Goal: Obtain resource: Download file/media

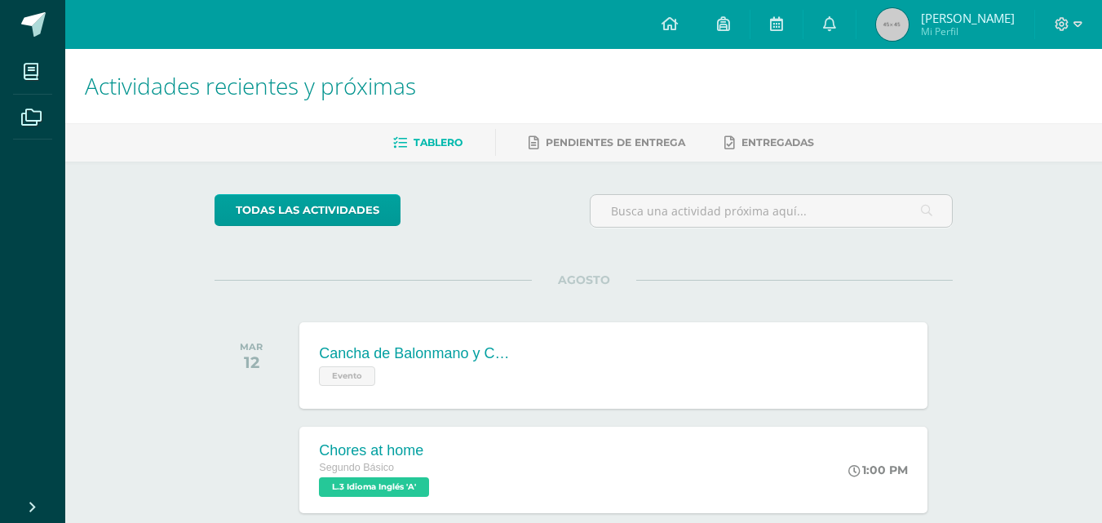
click at [480, 343] on div "Cancha de Balonmano y Contenido Evento" at bounding box center [416, 365] width 235 height 86
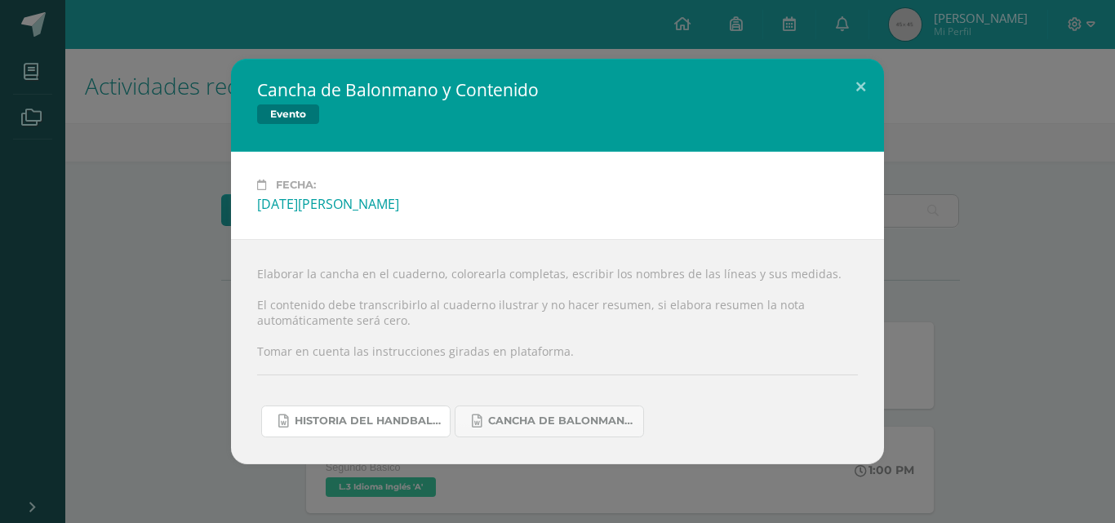
click at [370, 422] on span "Historia del handball.docx" at bounding box center [368, 421] width 147 height 13
click at [342, 421] on span "Historia del handball.docx" at bounding box center [368, 421] width 147 height 13
click at [867, 79] on button at bounding box center [860, 86] width 47 height 55
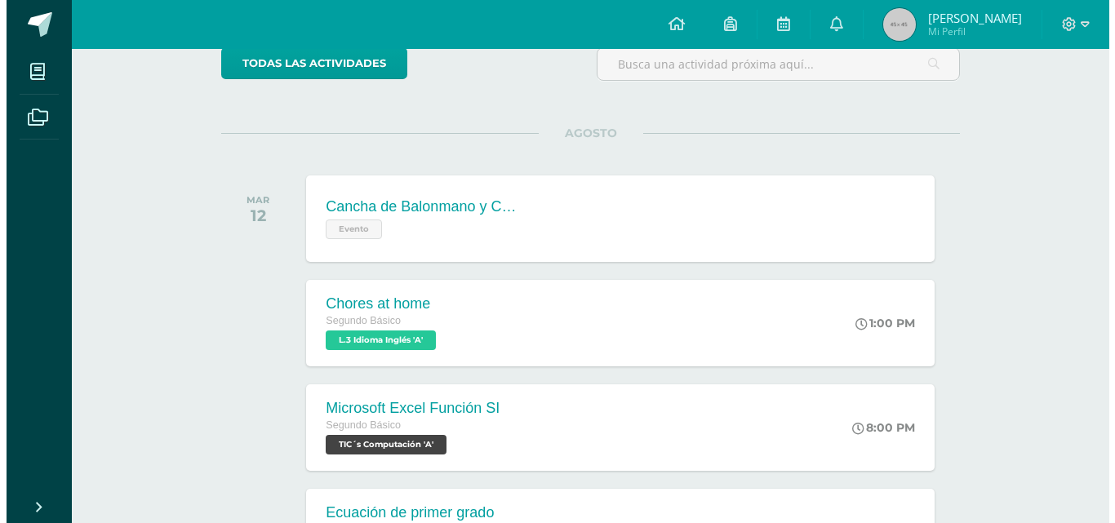
scroll to position [145, 0]
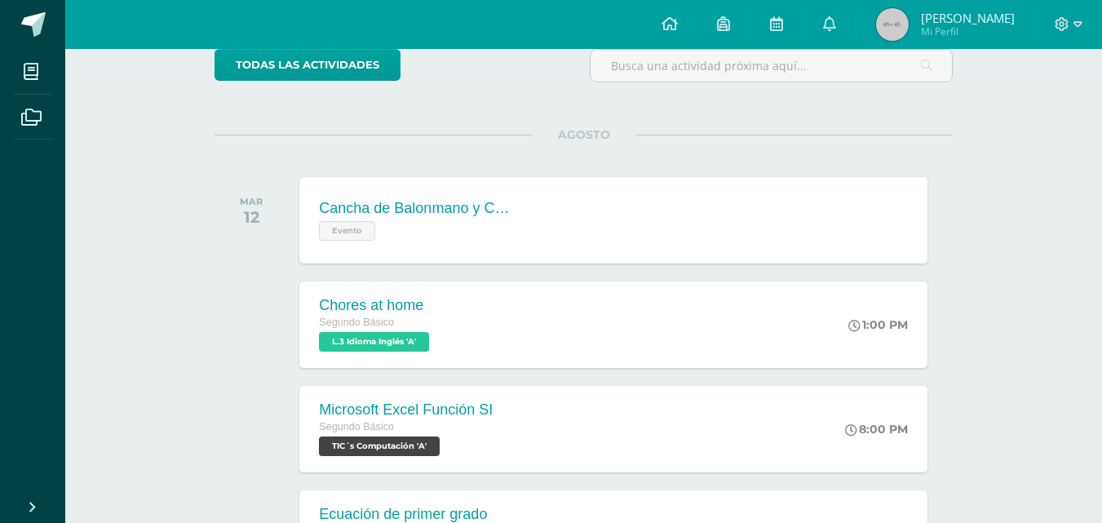
click at [680, 319] on div "Chores at home Segundo Básico L.3 Idioma Inglés 'A' 1:00 PM Chores at home L.3 …" at bounding box center [613, 325] width 628 height 86
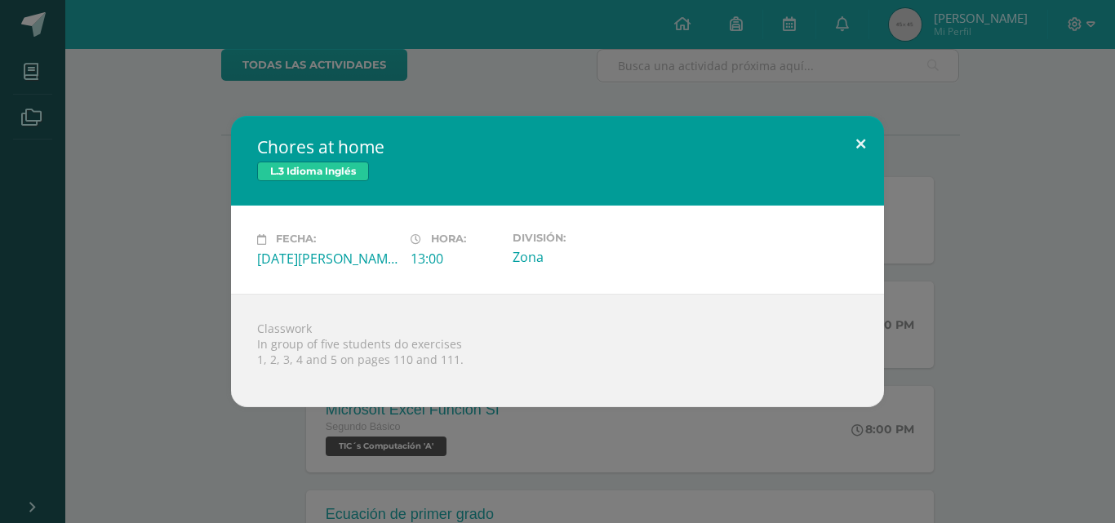
click at [878, 139] on button at bounding box center [860, 143] width 47 height 55
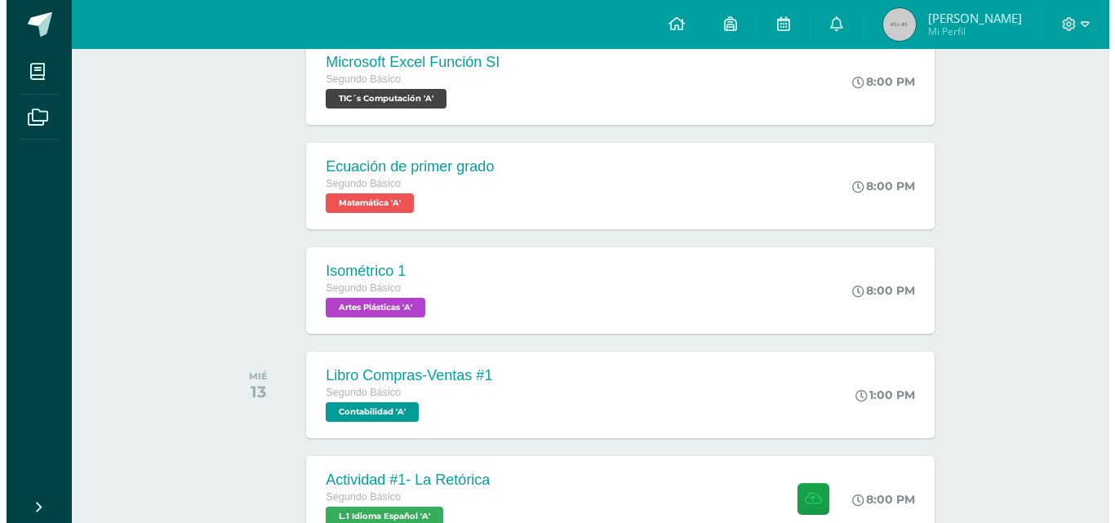
scroll to position [550, 0]
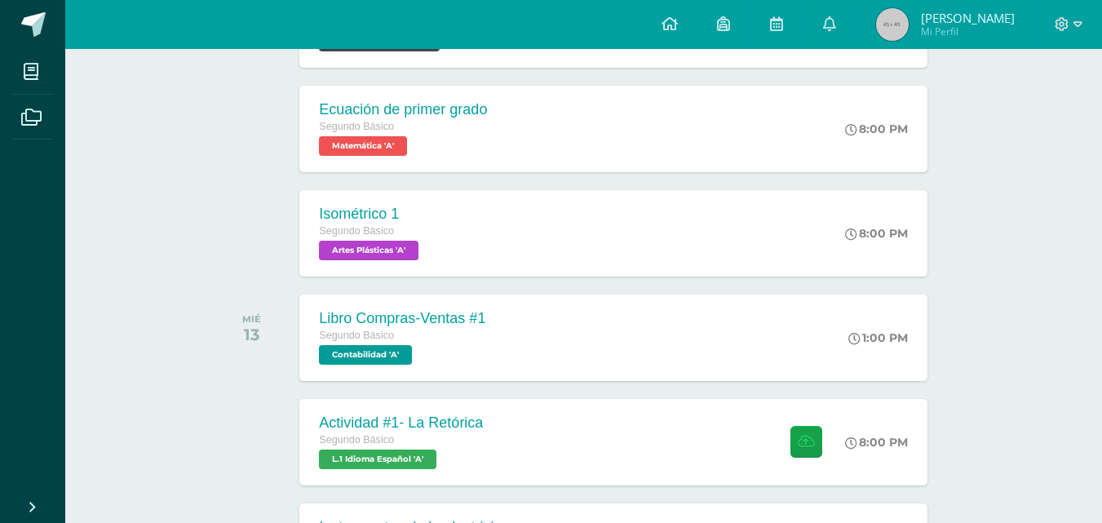
click at [570, 471] on div "Actividad #1- La Retórica Segundo Básico L.1 Idioma Español 'A' 8:00 PM Activid…" at bounding box center [613, 442] width 628 height 86
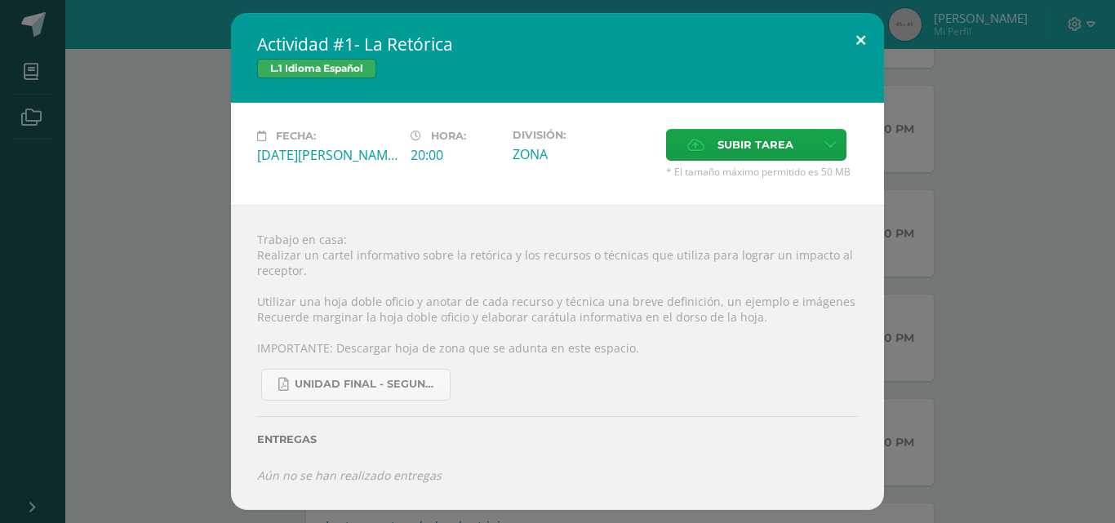
click at [859, 44] on button at bounding box center [860, 40] width 47 height 55
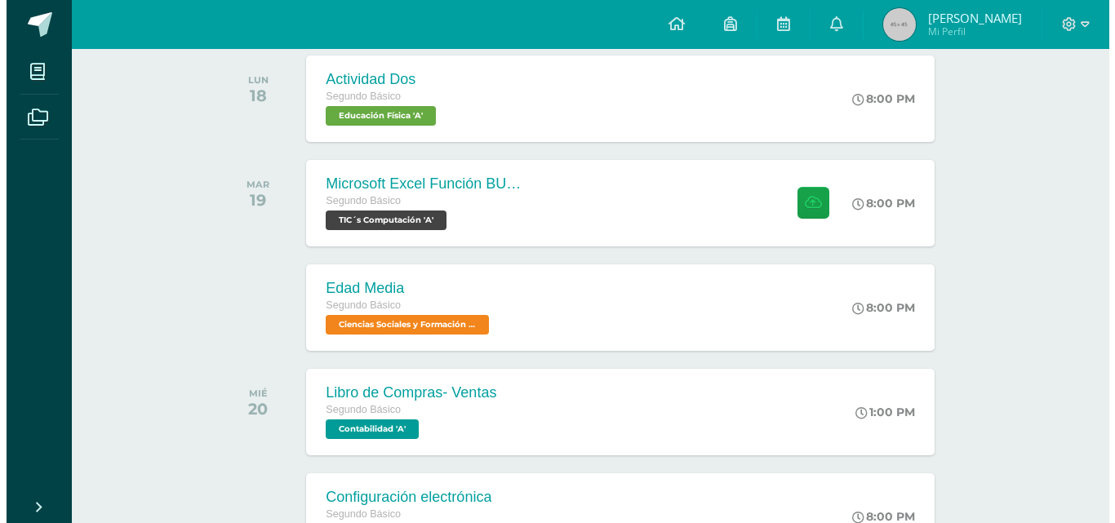
scroll to position [1108, 0]
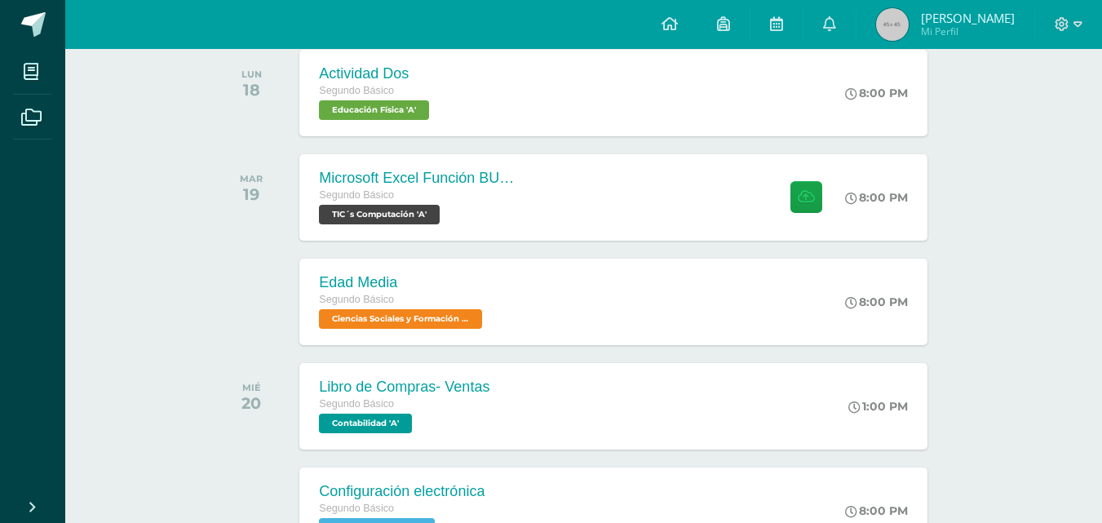
click at [622, 288] on div "Edad Media Segundo Básico Ciencias Sociales y Formación Ciudadana 'A' 8:00 PM E…" at bounding box center [613, 302] width 628 height 86
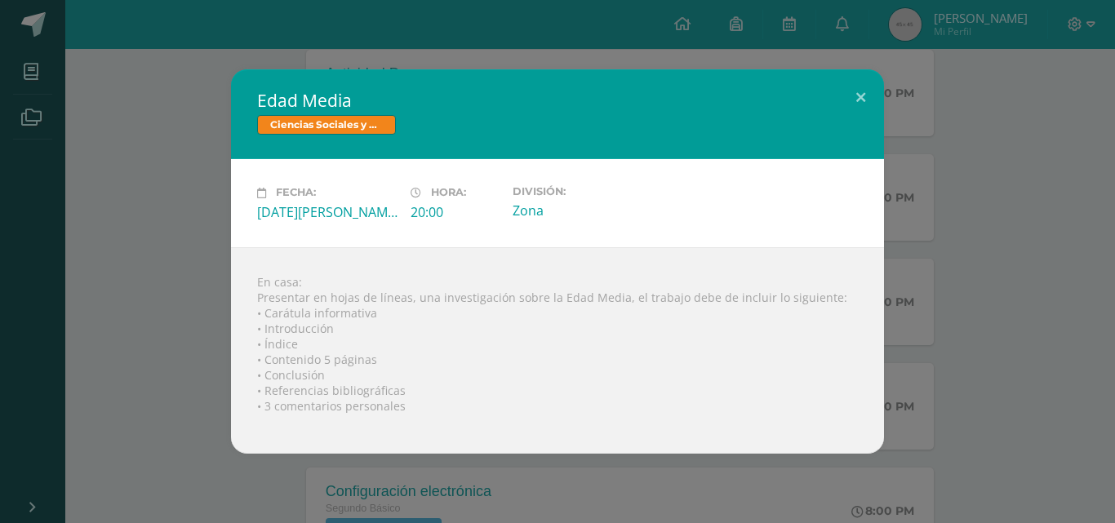
click at [825, 154] on div "Edad Media Ciencias Sociales y Formación Ciudadana" at bounding box center [557, 114] width 653 height 90
click at [870, 86] on button at bounding box center [860, 96] width 47 height 55
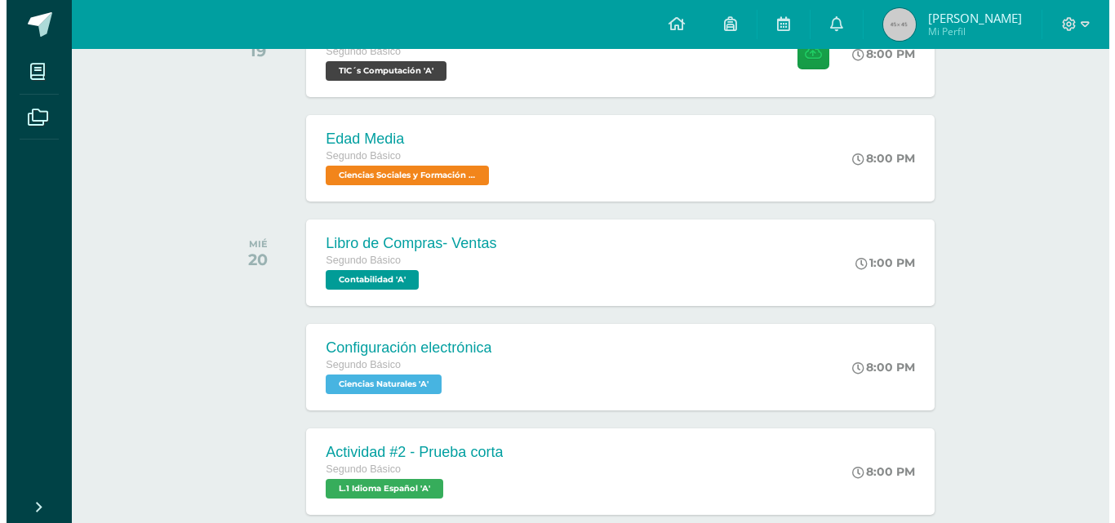
scroll to position [1337, 0]
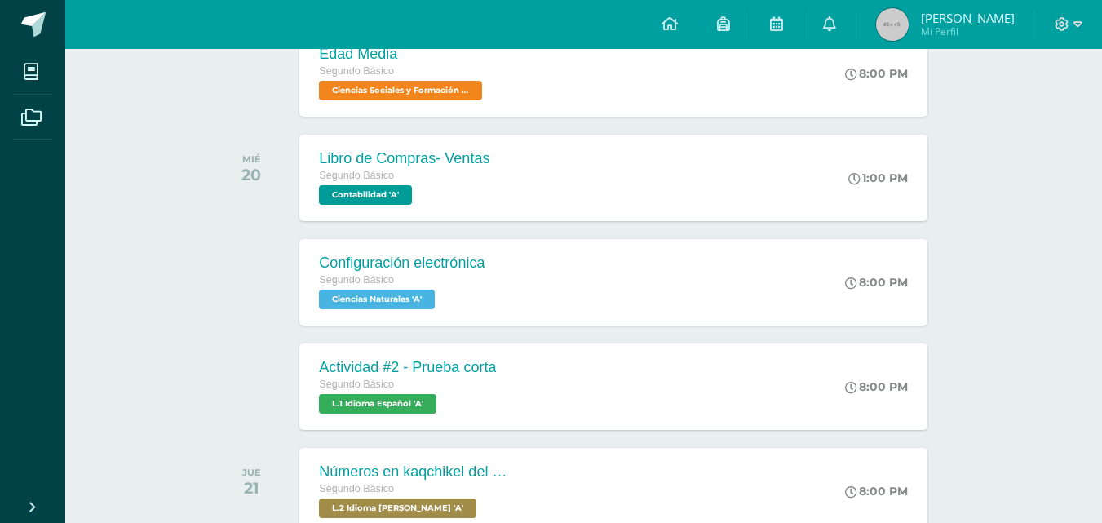
click at [561, 367] on div "Actividad #2 - Prueba corta Segundo Básico L.1 Idioma Español 'A' 8:00 PM Activ…" at bounding box center [613, 387] width 628 height 86
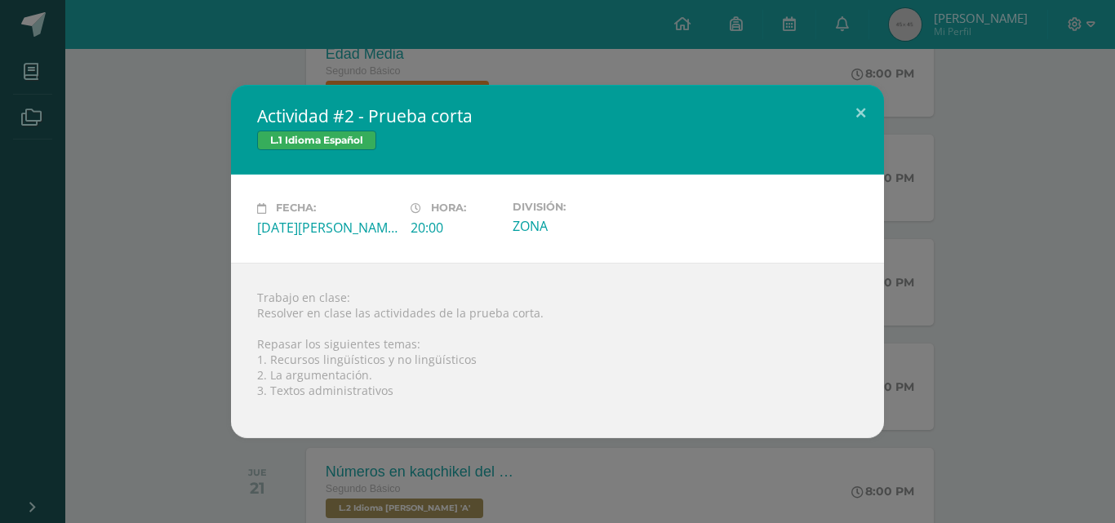
click at [838, 137] on div "L.1 Idioma Español" at bounding box center [557, 143] width 601 height 24
click at [880, 103] on button at bounding box center [860, 112] width 47 height 55
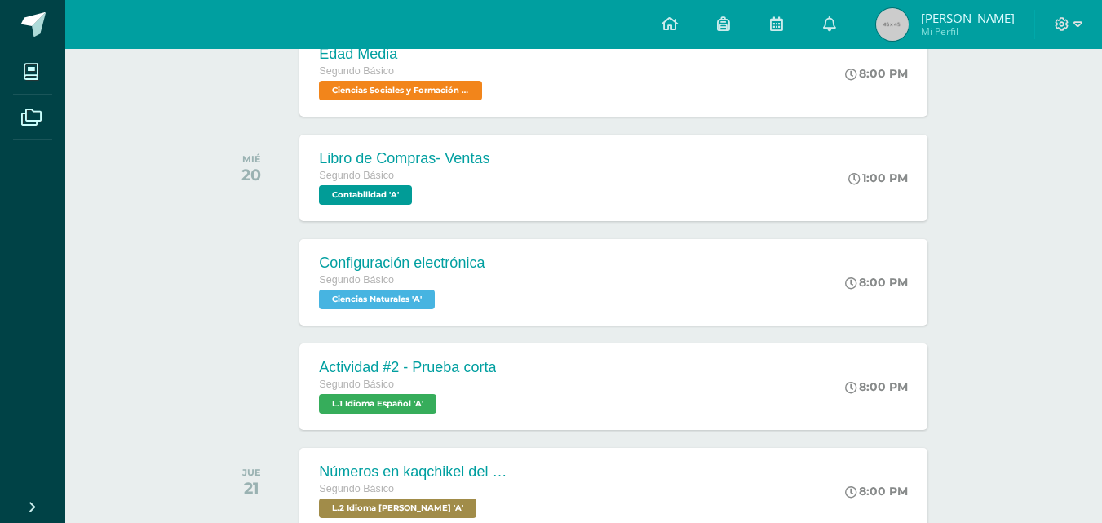
click at [583, 289] on div "Configuración electrónica Segundo Básico Ciencias Naturales 'A' 8:00 PM Configu…" at bounding box center [613, 282] width 628 height 86
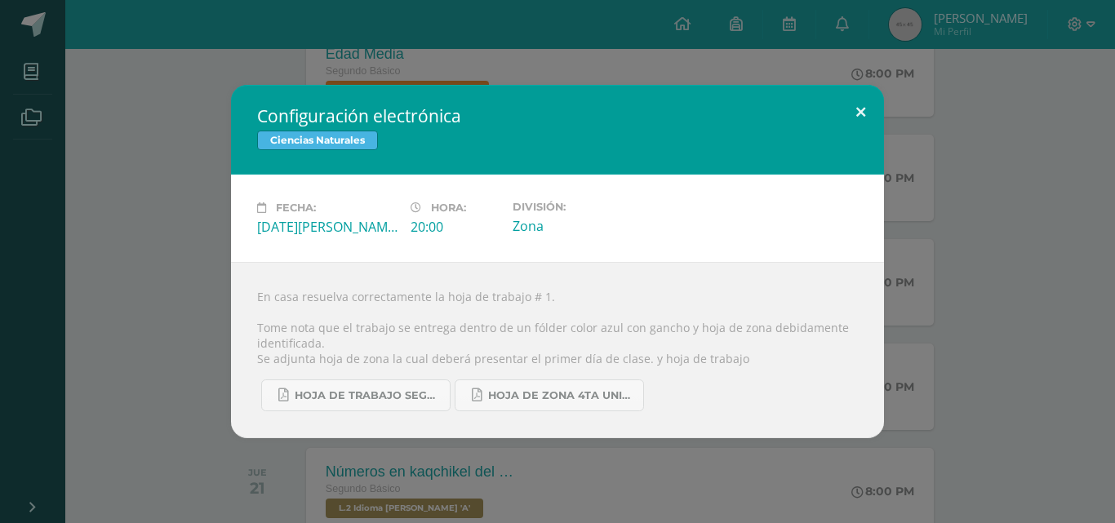
click at [841, 114] on button at bounding box center [860, 112] width 47 height 55
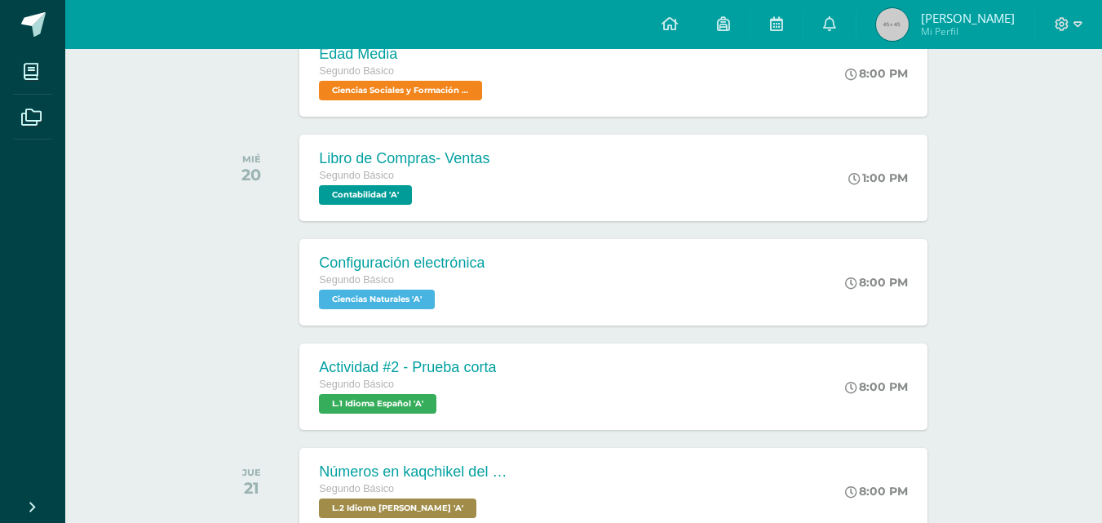
click at [664, 297] on div "Configuración electrónica Segundo Básico Ciencias Naturales 'A' 8:00 PM Configu…" at bounding box center [613, 282] width 628 height 86
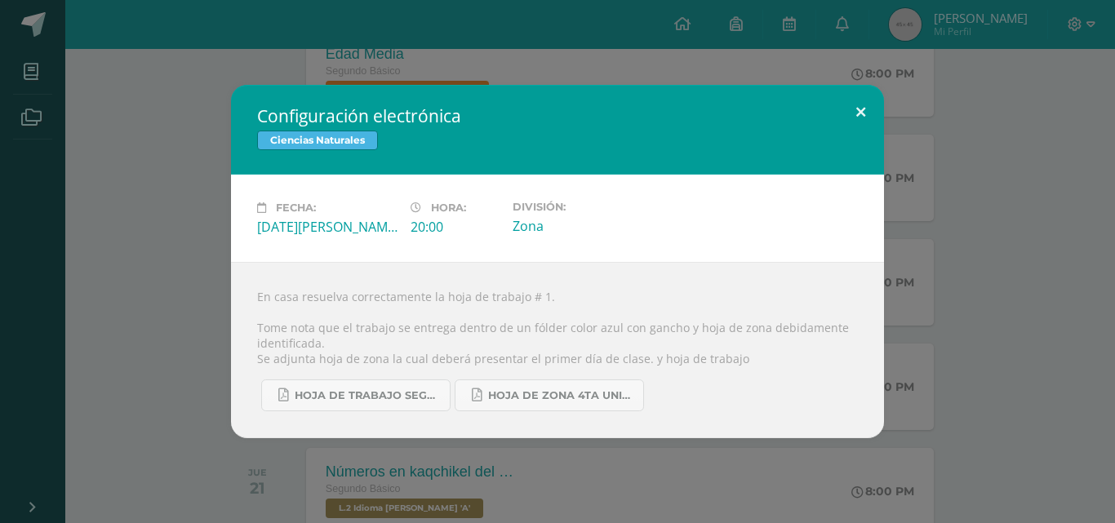
click at [872, 119] on button at bounding box center [860, 112] width 47 height 55
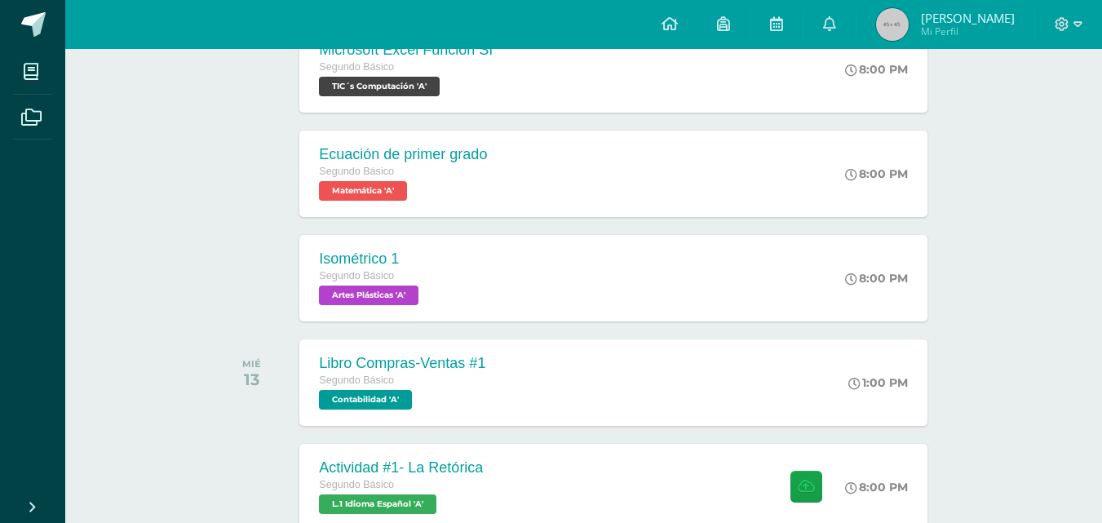
scroll to position [515, 0]
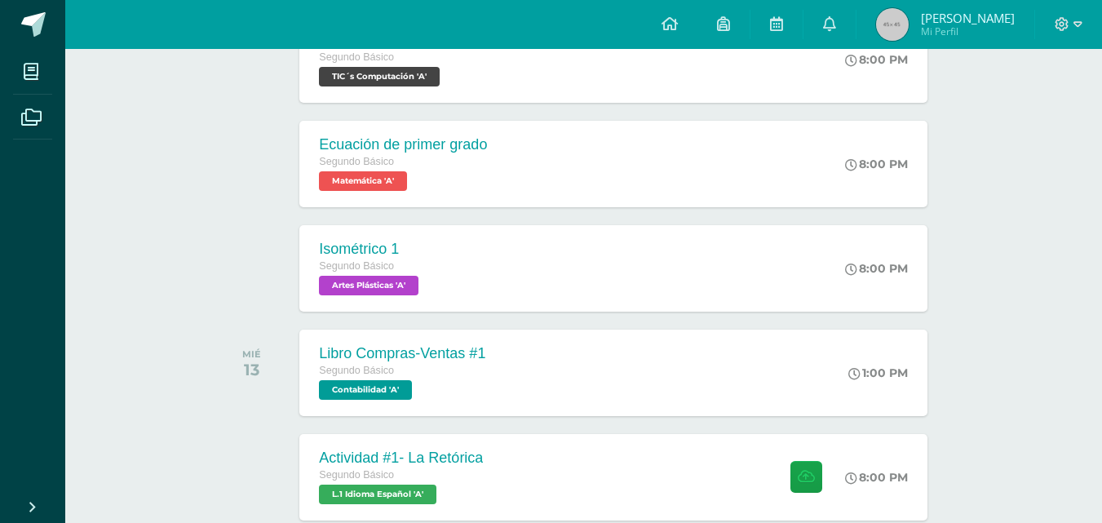
click at [376, 461] on div "Actividad #1- La Retórica" at bounding box center [401, 458] width 164 height 17
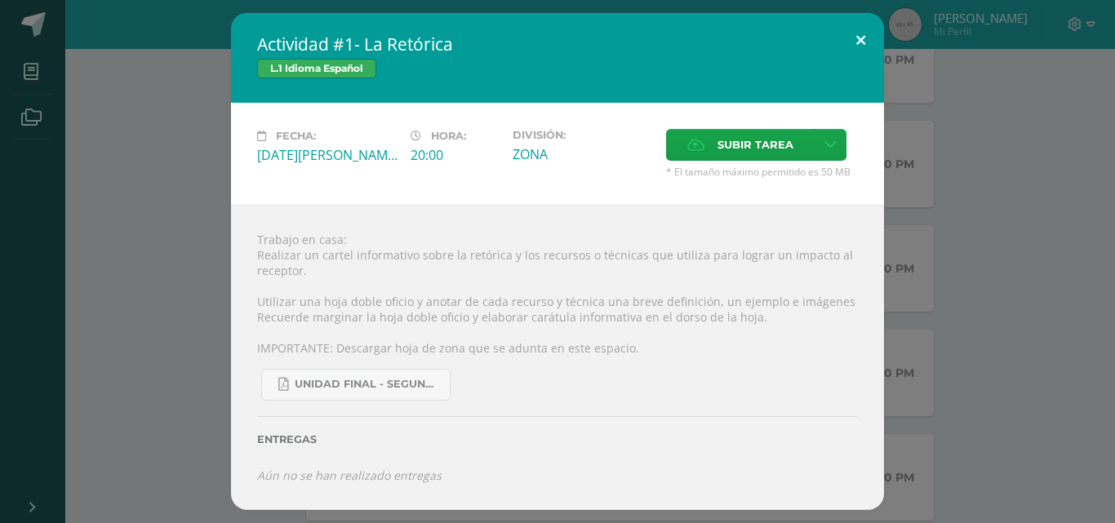
click at [853, 36] on button at bounding box center [860, 40] width 47 height 55
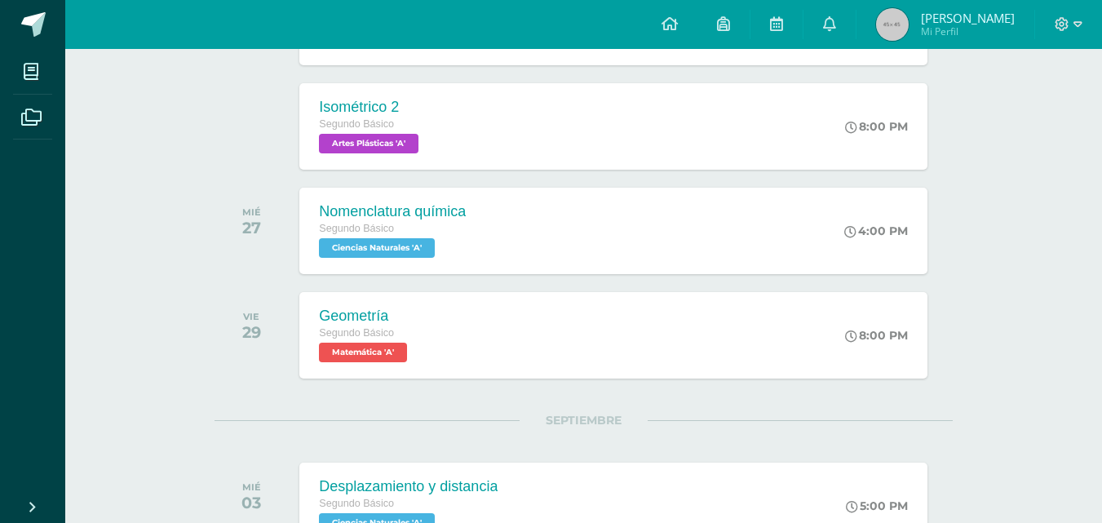
click at [301, 323] on div "Geometría Segundo Básico Matemática 'A'" at bounding box center [364, 335] width 131 height 86
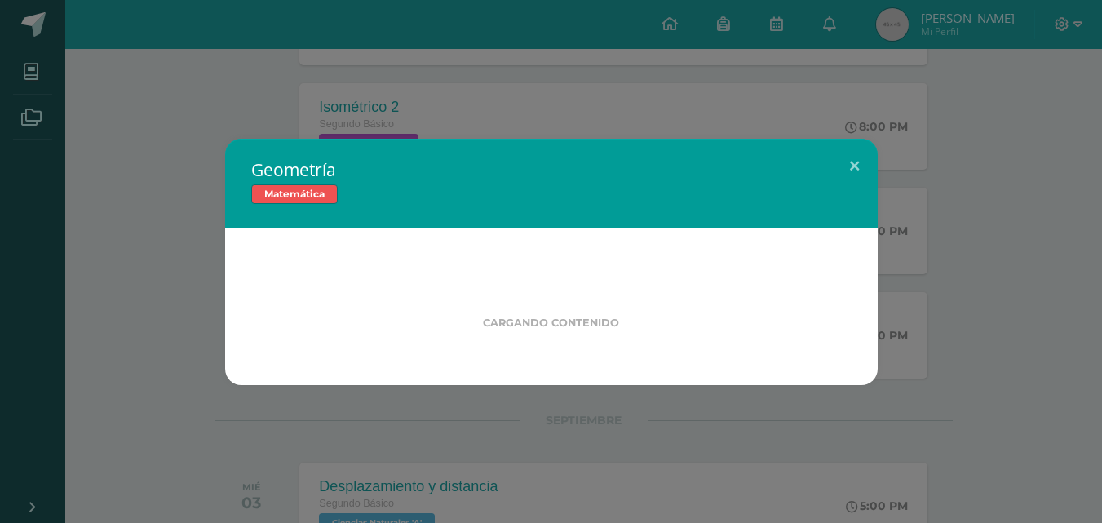
scroll to position [2557, 0]
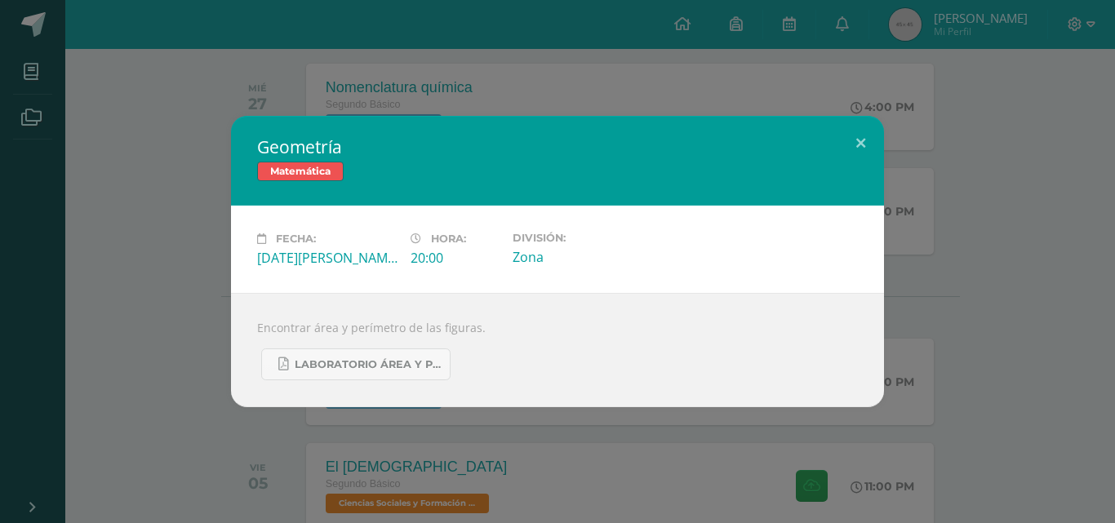
click at [880, 169] on div "Geometría Matemática" at bounding box center [557, 161] width 653 height 90
click at [841, 120] on button at bounding box center [860, 143] width 47 height 55
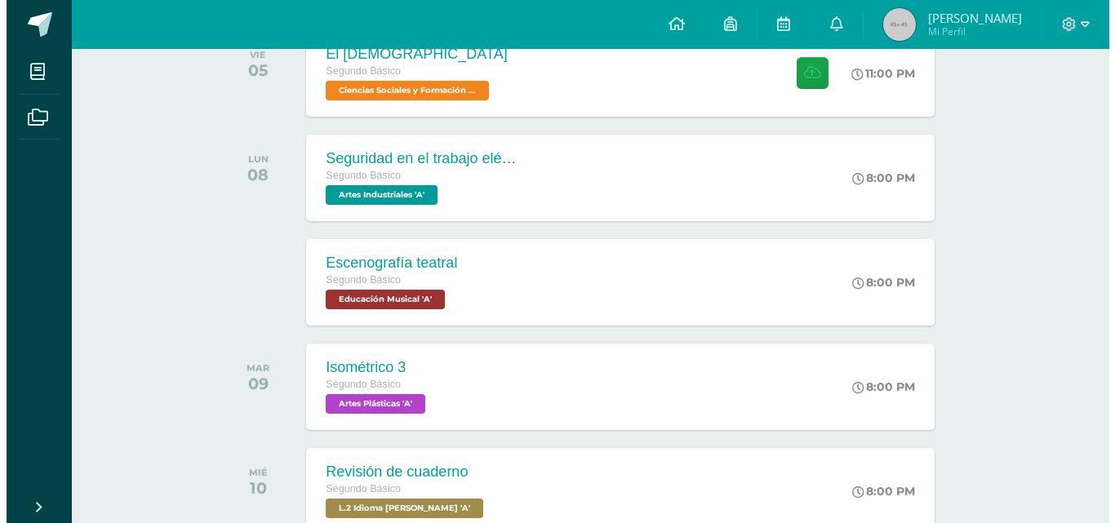
scroll to position [2968, 0]
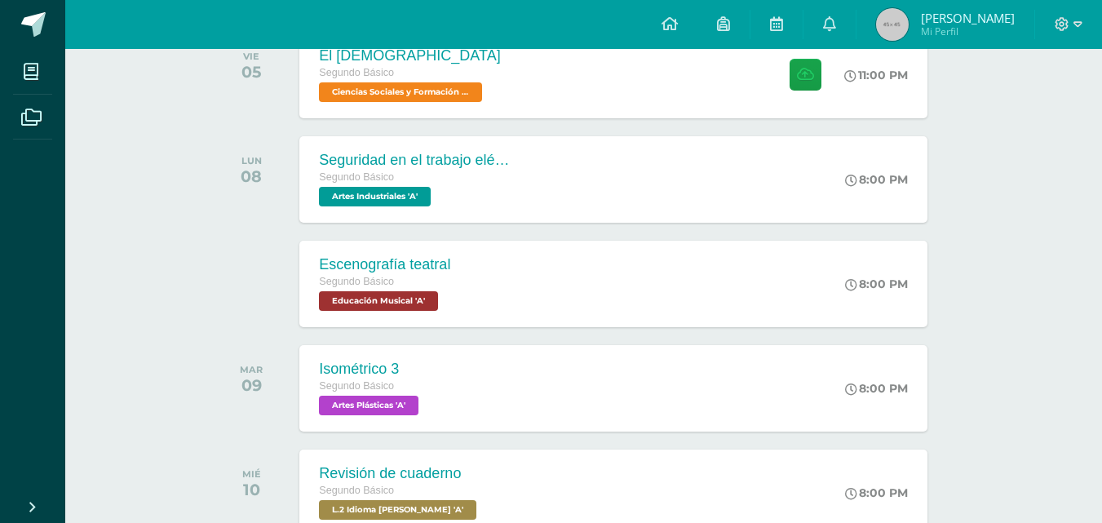
click at [575, 193] on div "Seguridad en el trabajo eléctrico Segundo Básico Artes Industriales 'A' 8:00 PM…" at bounding box center [613, 179] width 628 height 86
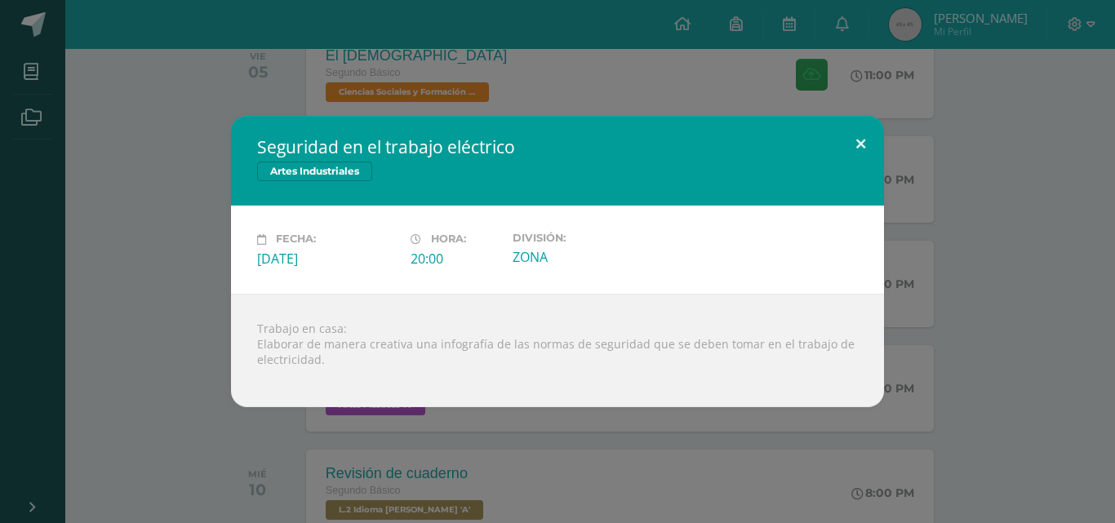
click at [858, 146] on button at bounding box center [860, 143] width 47 height 55
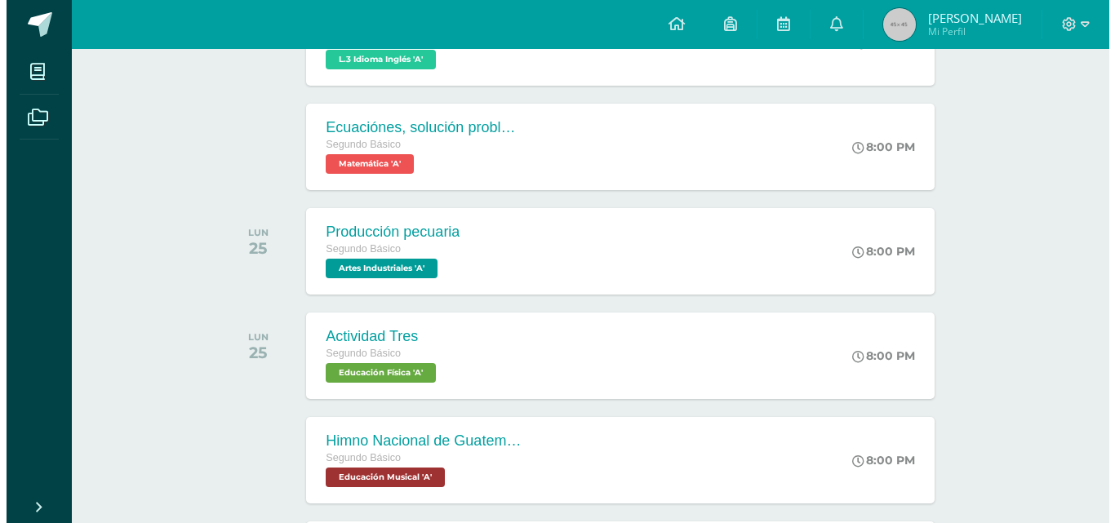
scroll to position [1870, 0]
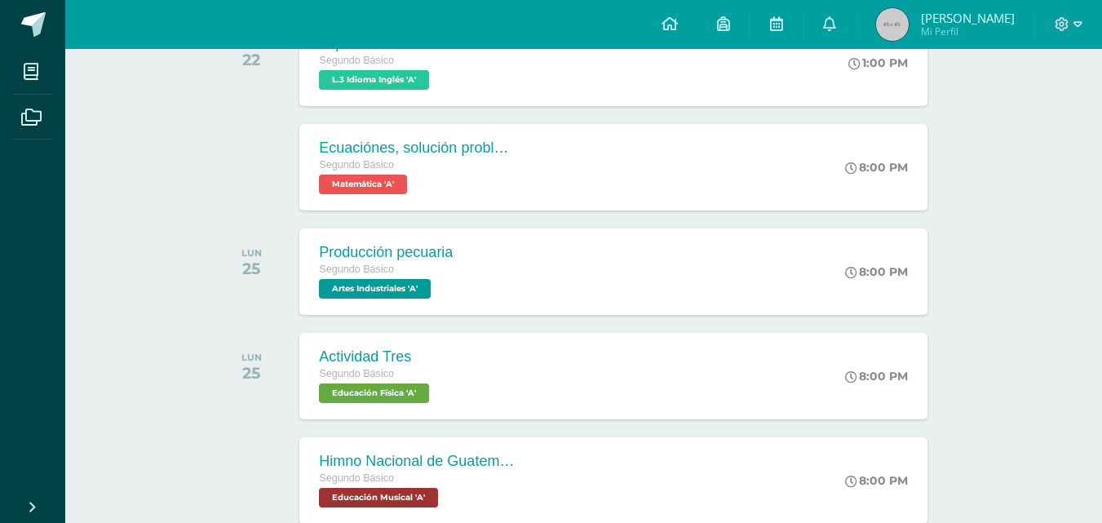
click at [649, 266] on div "Producción pecuaria Segundo Básico Artes Industriales 'A' 8:00 PM Producción pe…" at bounding box center [613, 271] width 628 height 86
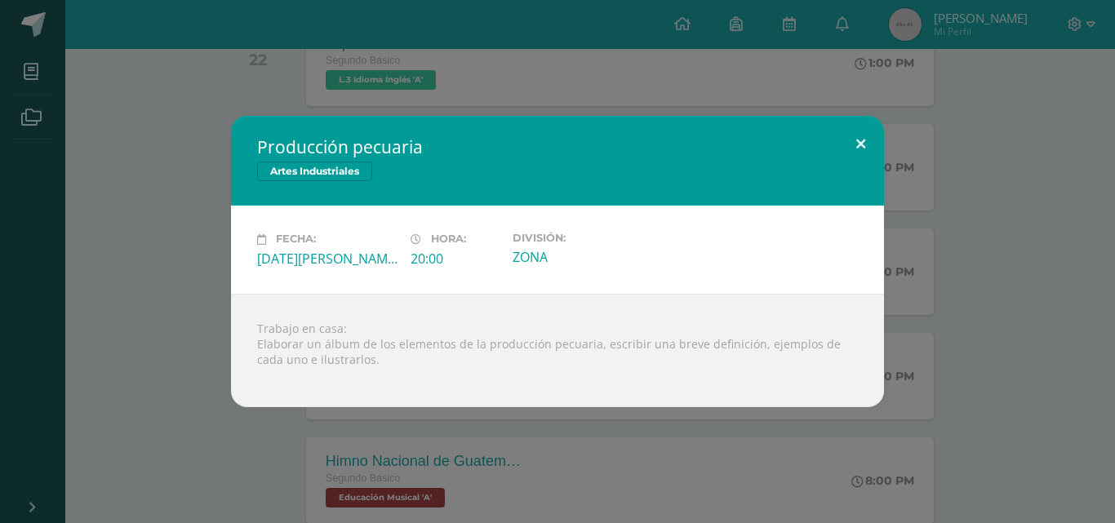
click at [862, 136] on button at bounding box center [860, 143] width 47 height 55
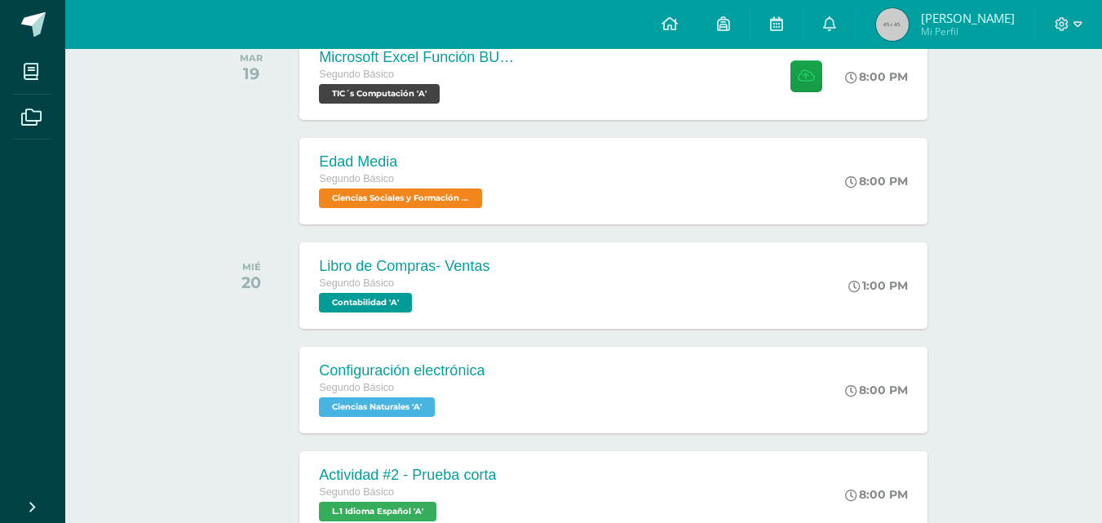
click at [682, 515] on div "Actividad #2 - Prueba corta Segundo Básico L.1 Idioma Español 'A' 8:00 PM Activ…" at bounding box center [613, 494] width 628 height 86
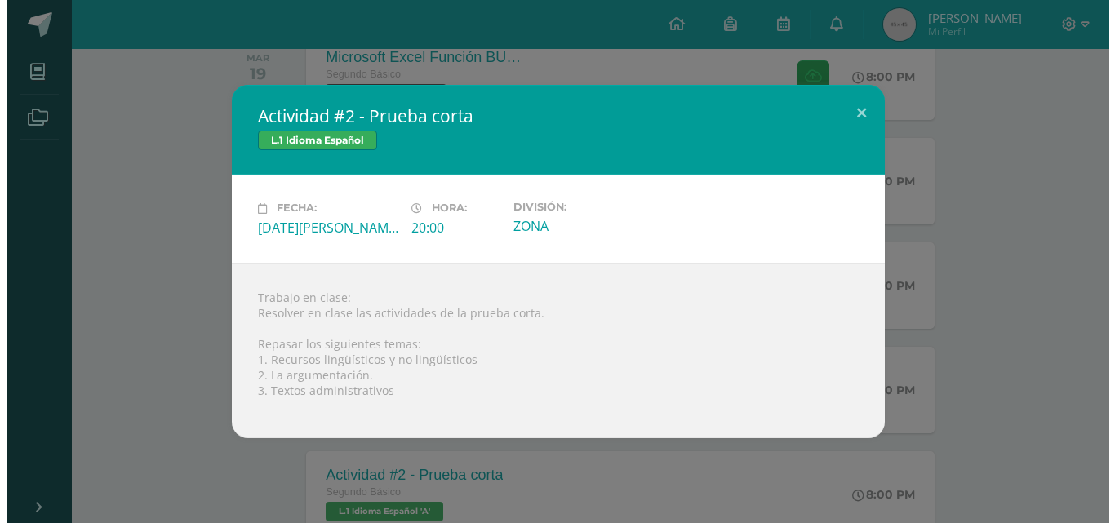
scroll to position [1226, 0]
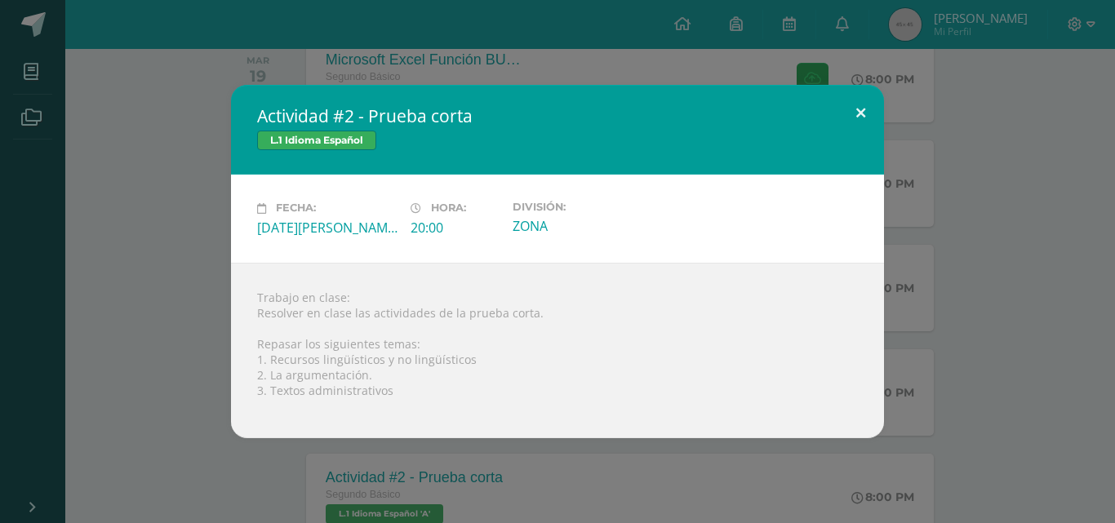
click at [840, 128] on button at bounding box center [860, 112] width 47 height 55
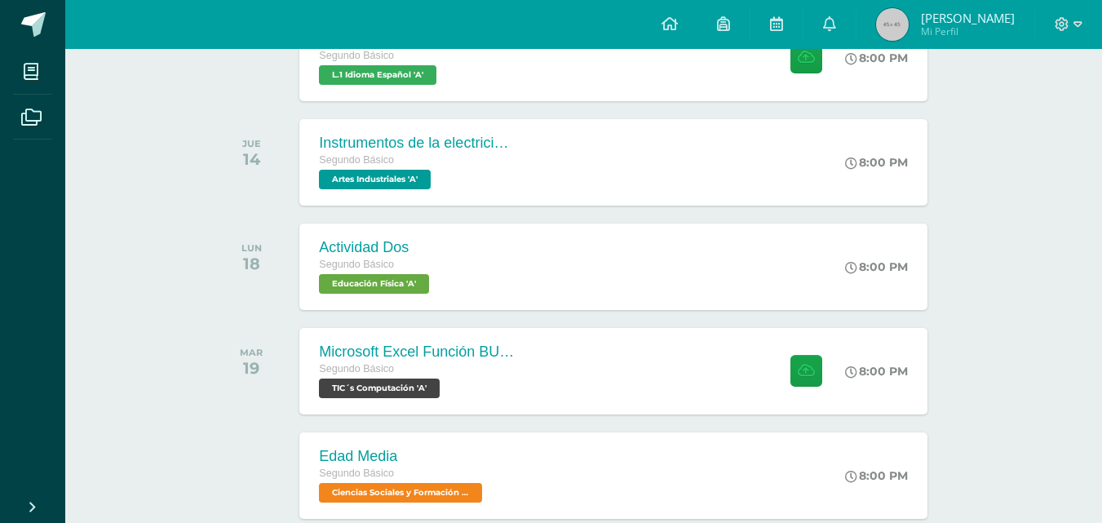
scroll to position [873, 0]
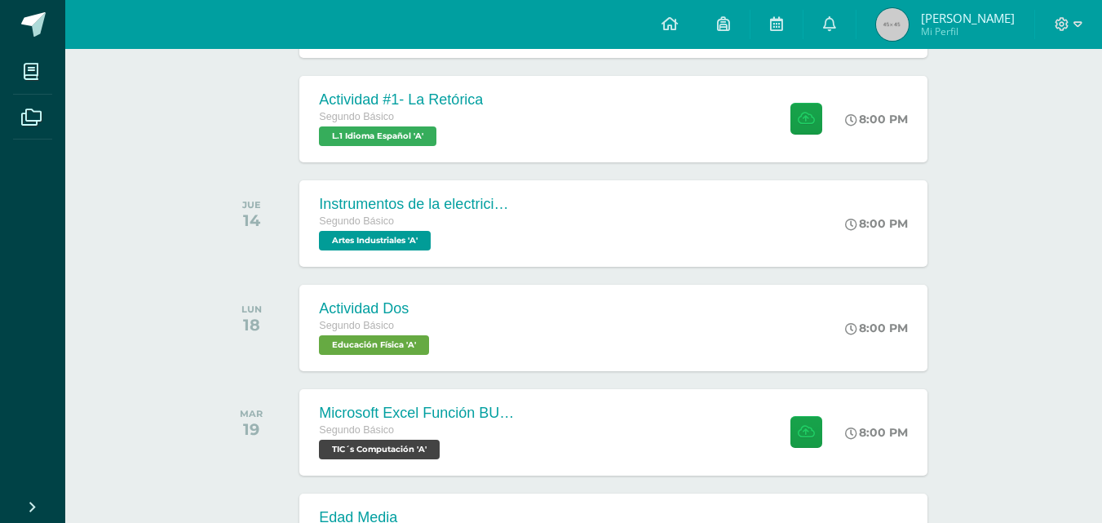
click at [680, 410] on div "Microsoft Excel Función BUSCAR Segundo Básico TIC´s Computación 'A' 8:00 PM Mic…" at bounding box center [613, 432] width 628 height 86
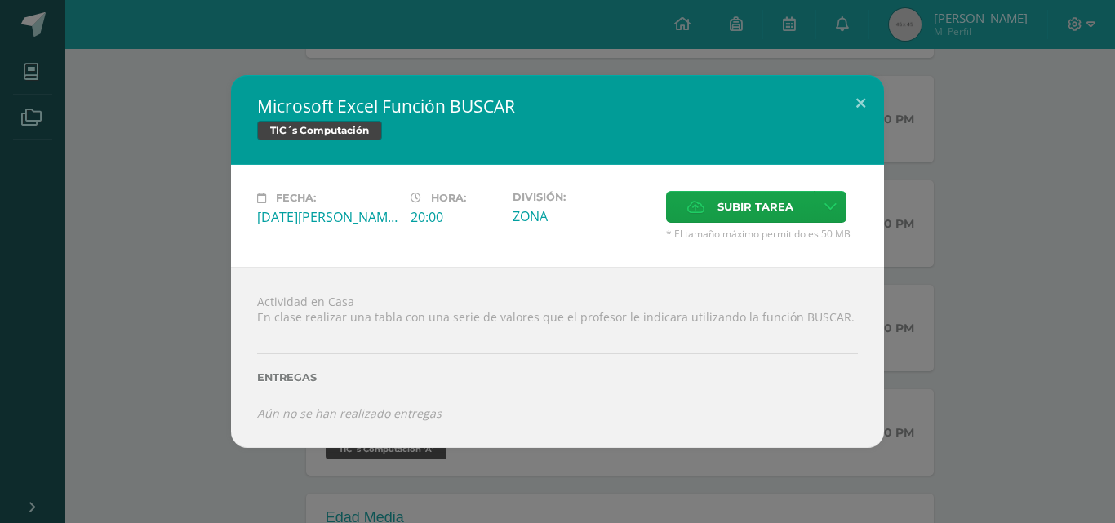
click at [850, 149] on div "Microsoft Excel Función BUSCAR TIC´s Computación" at bounding box center [557, 120] width 653 height 90
click at [865, 98] on button at bounding box center [860, 102] width 47 height 55
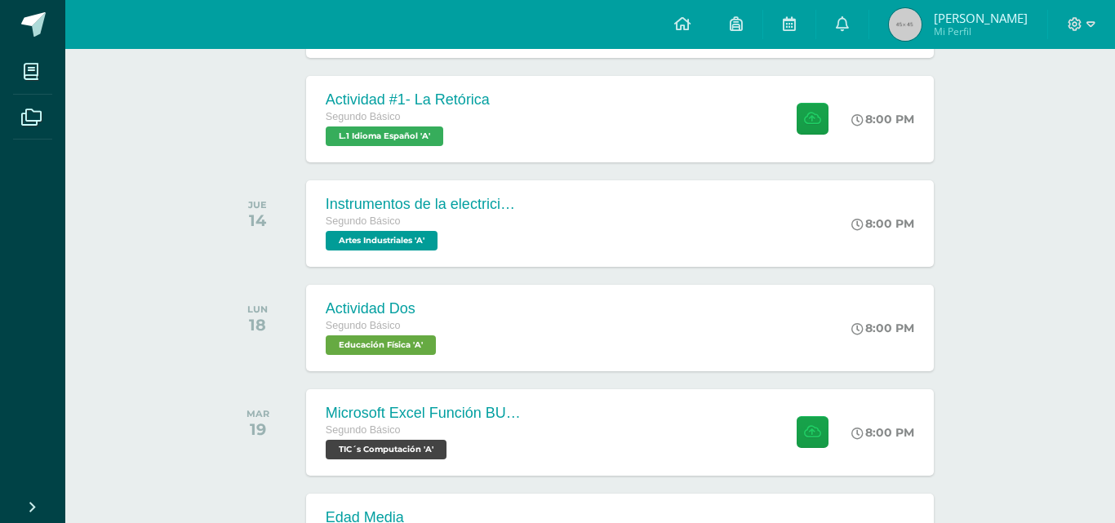
click at [668, 228] on div "Instrumentos de la electricidad Segundo Básico Artes Industriales 'A' 8:00 PM I…" at bounding box center [620, 223] width 628 height 86
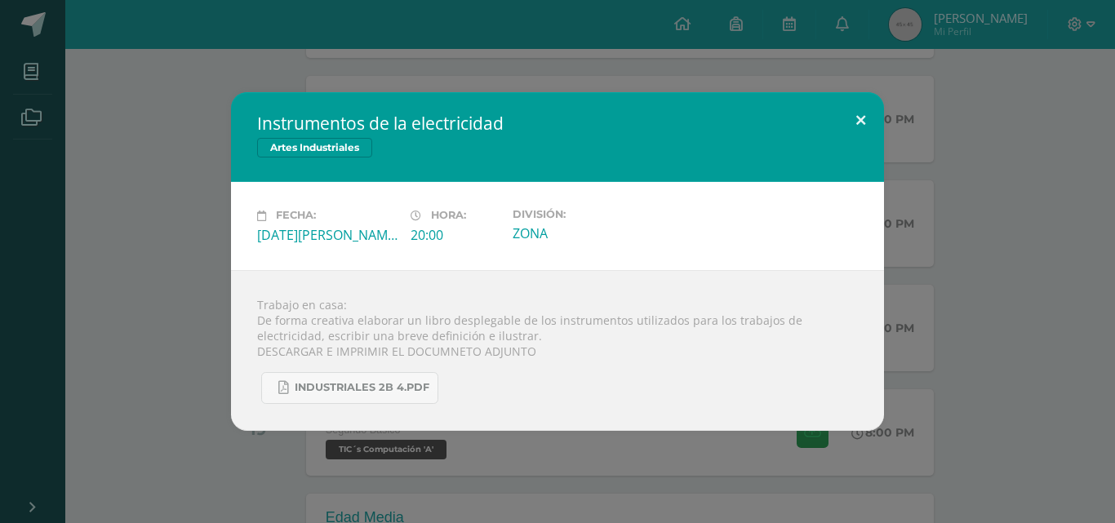
click at [858, 123] on button at bounding box center [860, 119] width 47 height 55
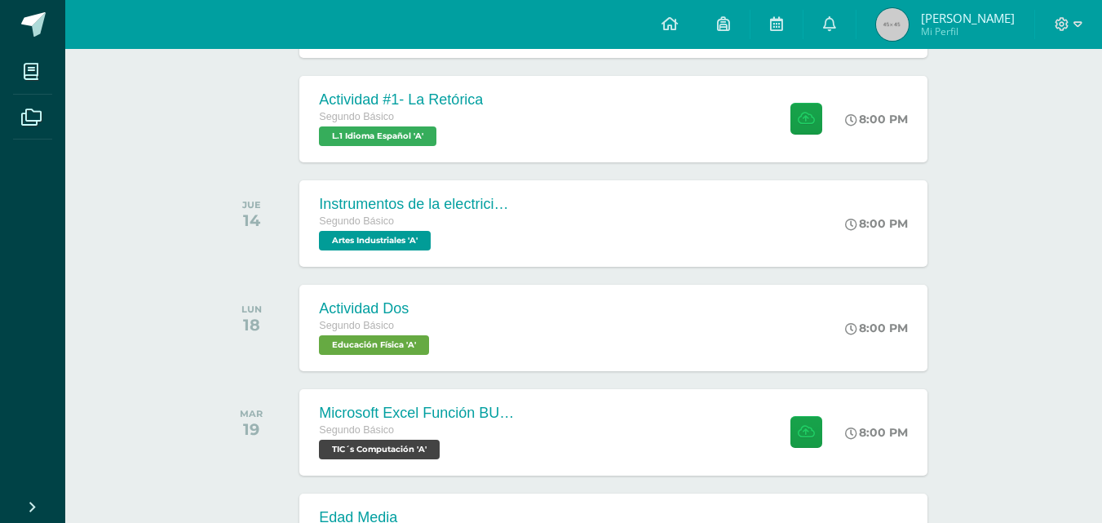
click at [583, 140] on div "Actividad #1- La Retórica Segundo Básico L.1 Idioma Español 'A' 8:00 PM Activid…" at bounding box center [613, 119] width 628 height 86
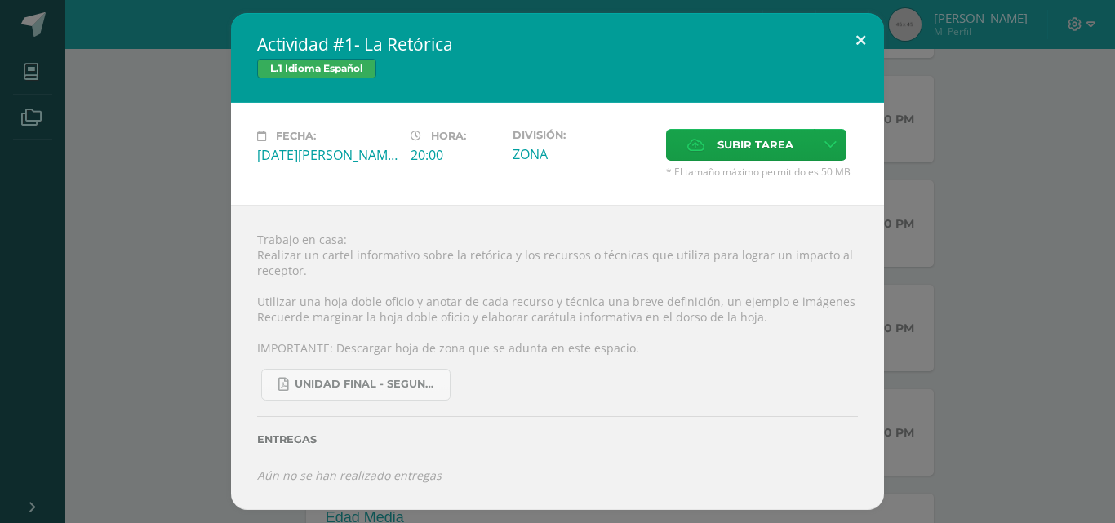
click at [862, 34] on button at bounding box center [860, 40] width 47 height 55
